Goal: Information Seeking & Learning: Learn about a topic

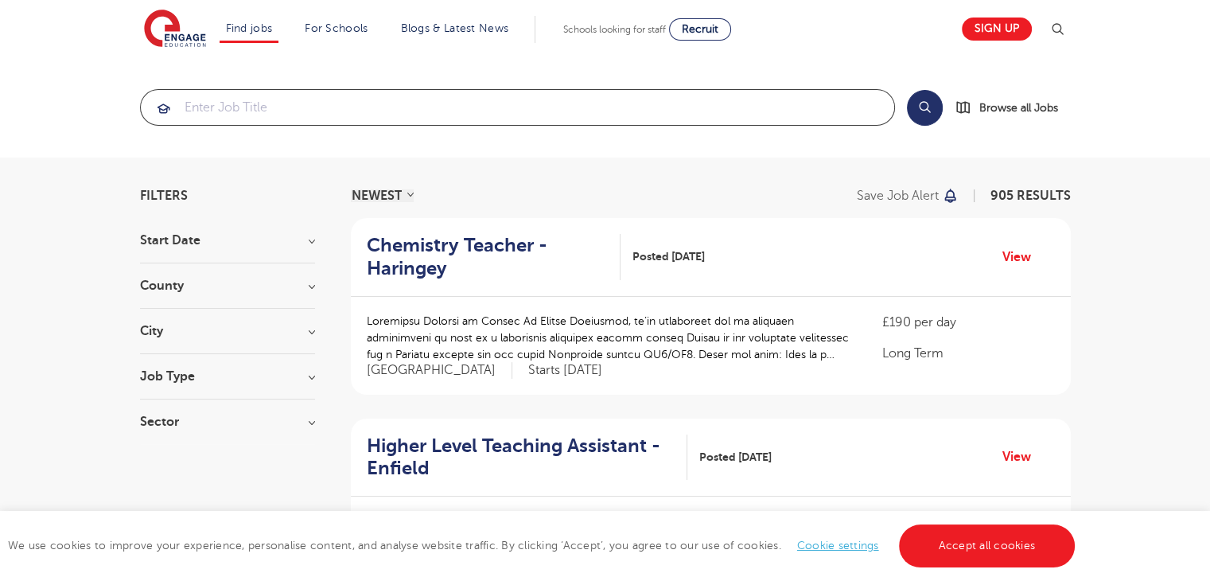
click at [454, 107] on input "search" at bounding box center [518, 107] width 754 height 35
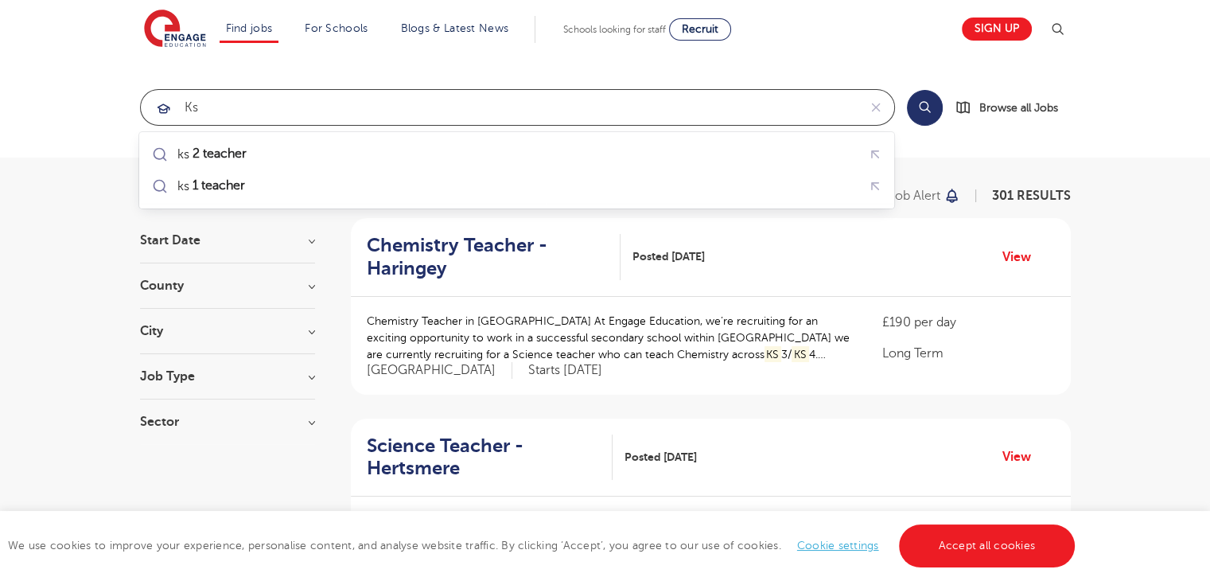
type input "k"
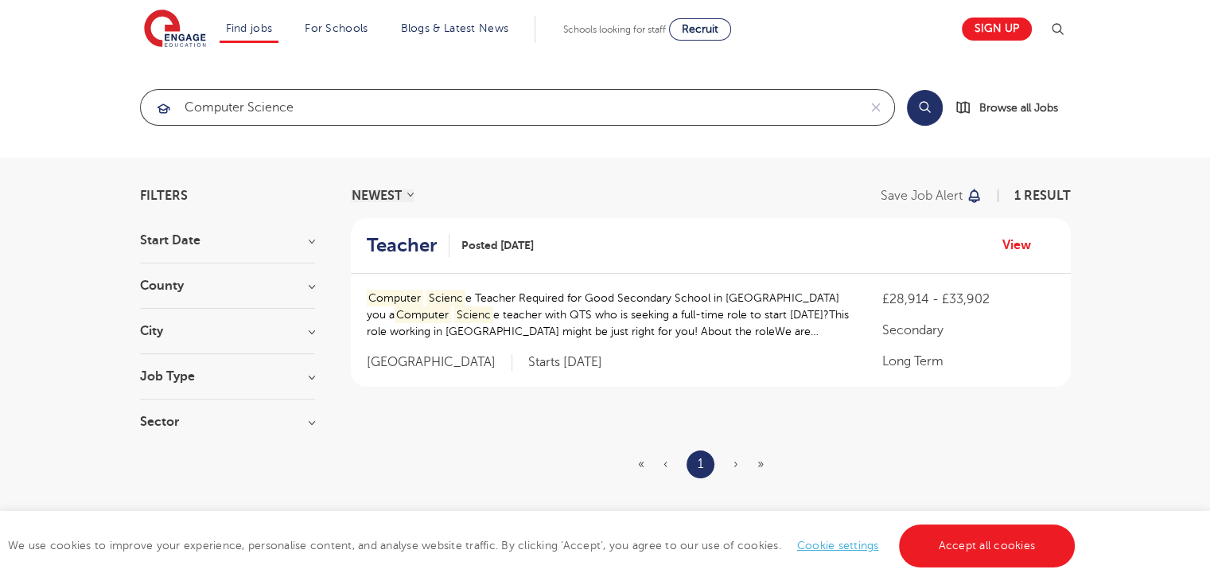
type input "computer science"
click button "Submit" at bounding box center [0, 0] width 0 height 0
